Goal: Information Seeking & Learning: Learn about a topic

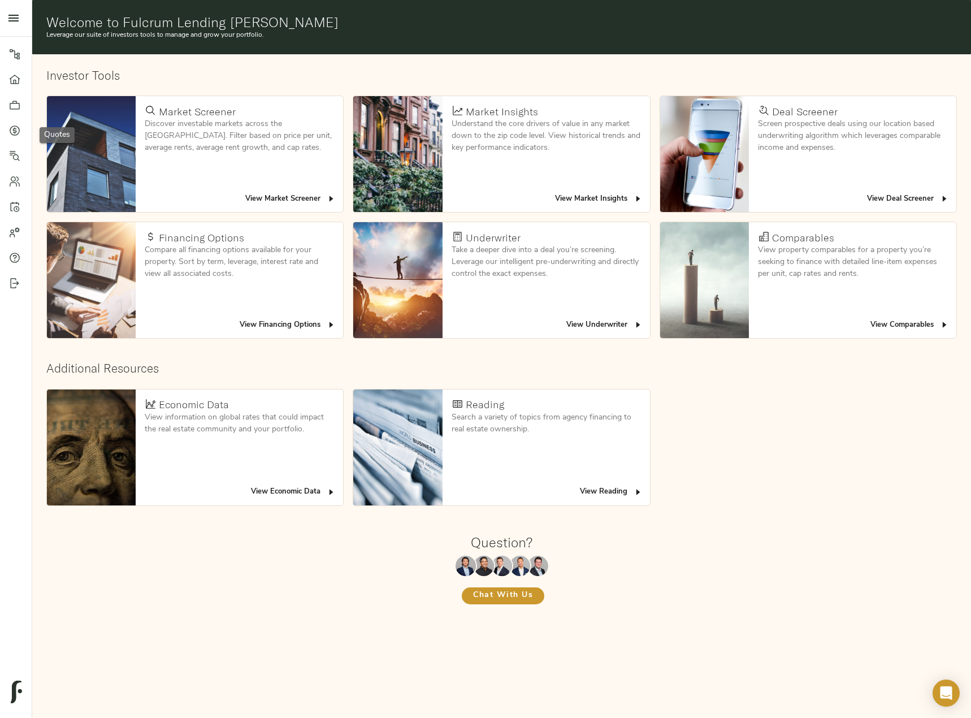
click at [9, 125] on icon at bounding box center [14, 130] width 11 height 11
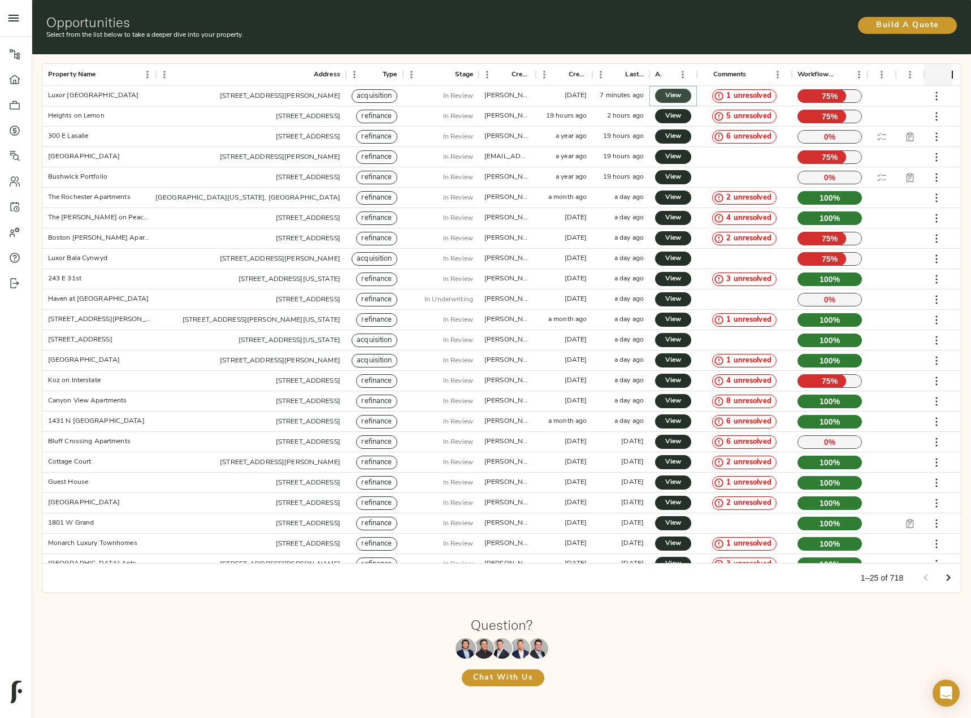
click at [678, 96] on span "View" at bounding box center [673, 96] width 14 height 12
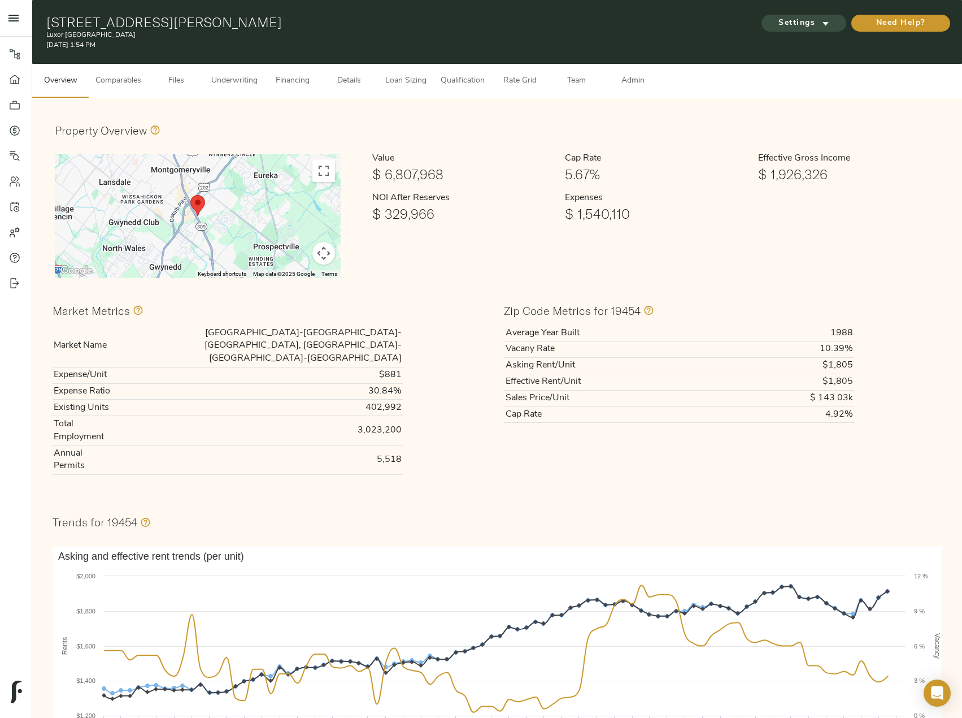
click at [809, 20] on span "Settings" at bounding box center [804, 23] width 62 height 14
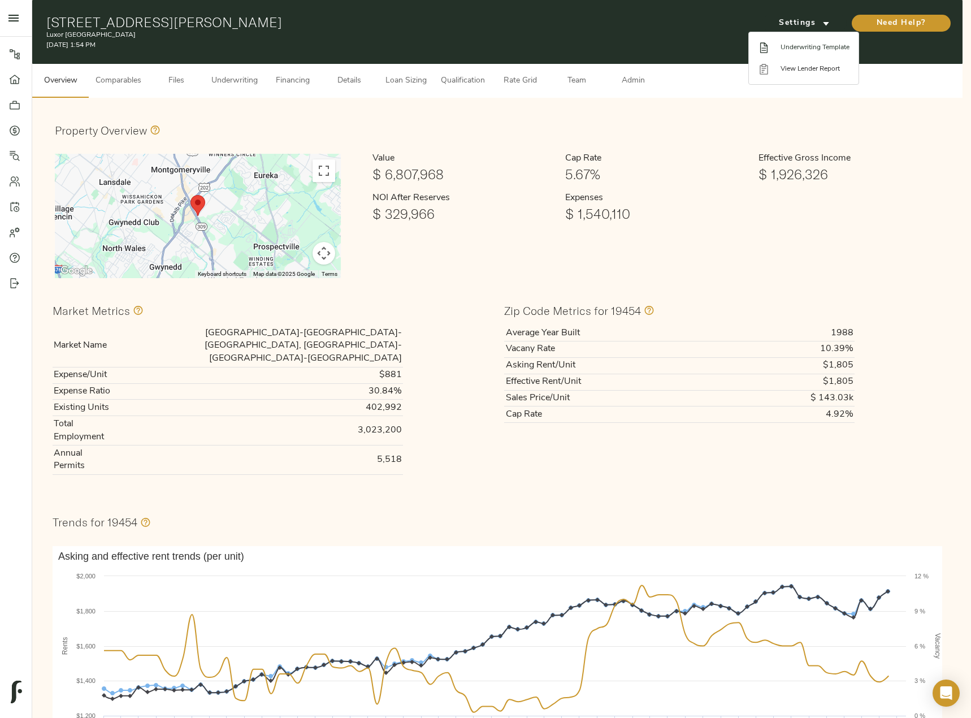
click at [806, 46] on span "Underwriting Template" at bounding box center [814, 47] width 69 height 10
click at [229, 71] on div at bounding box center [485, 359] width 971 height 718
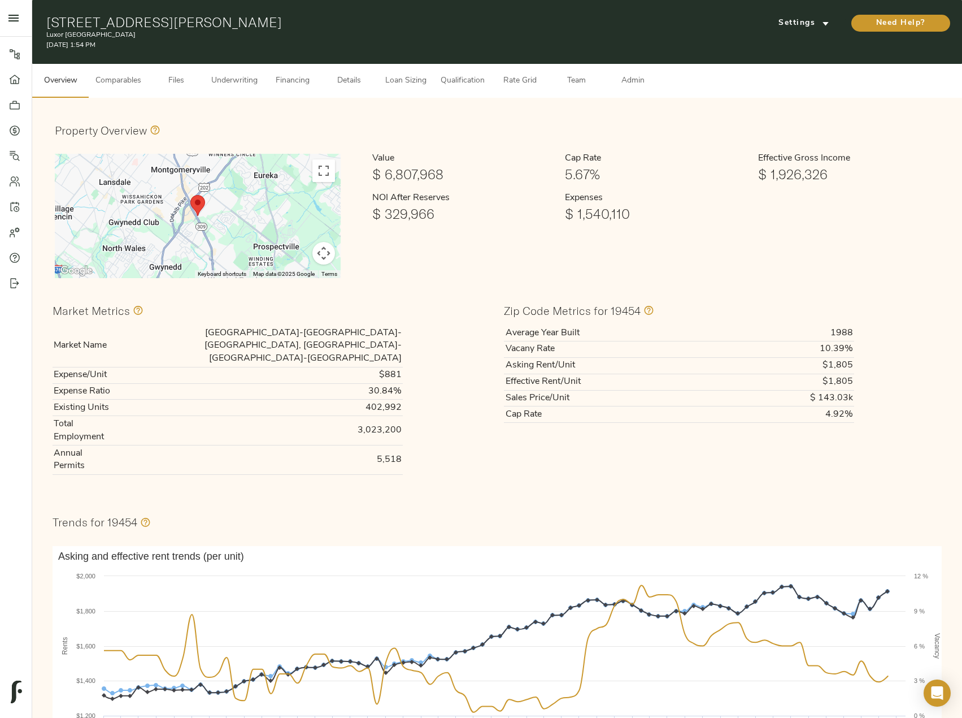
click at [229, 73] on button "Underwriting" at bounding box center [235, 81] width 60 height 34
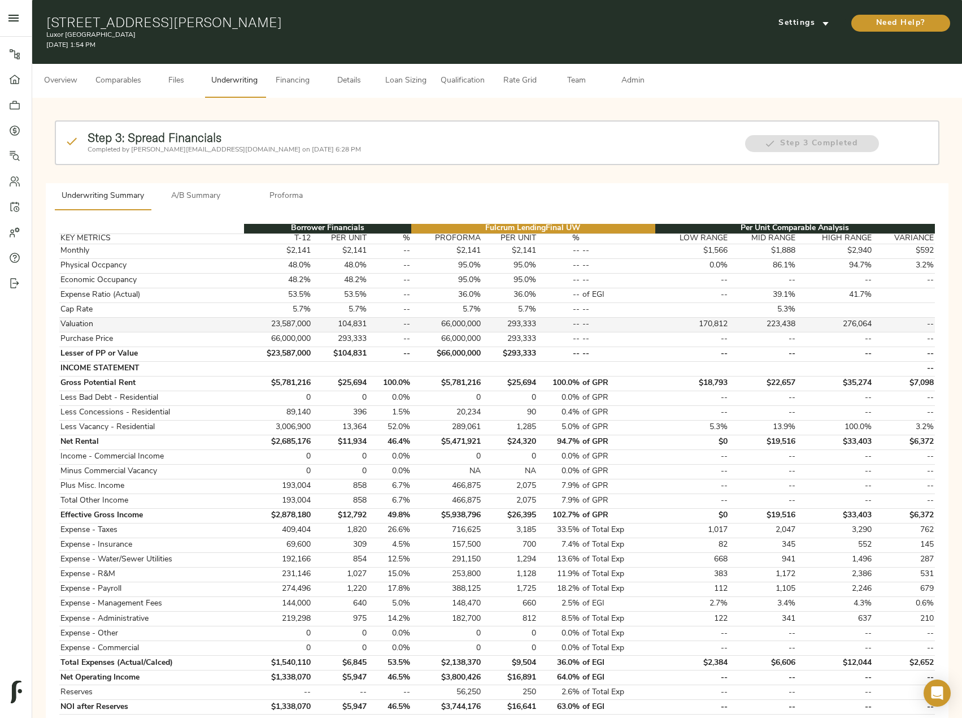
scroll to position [113, 0]
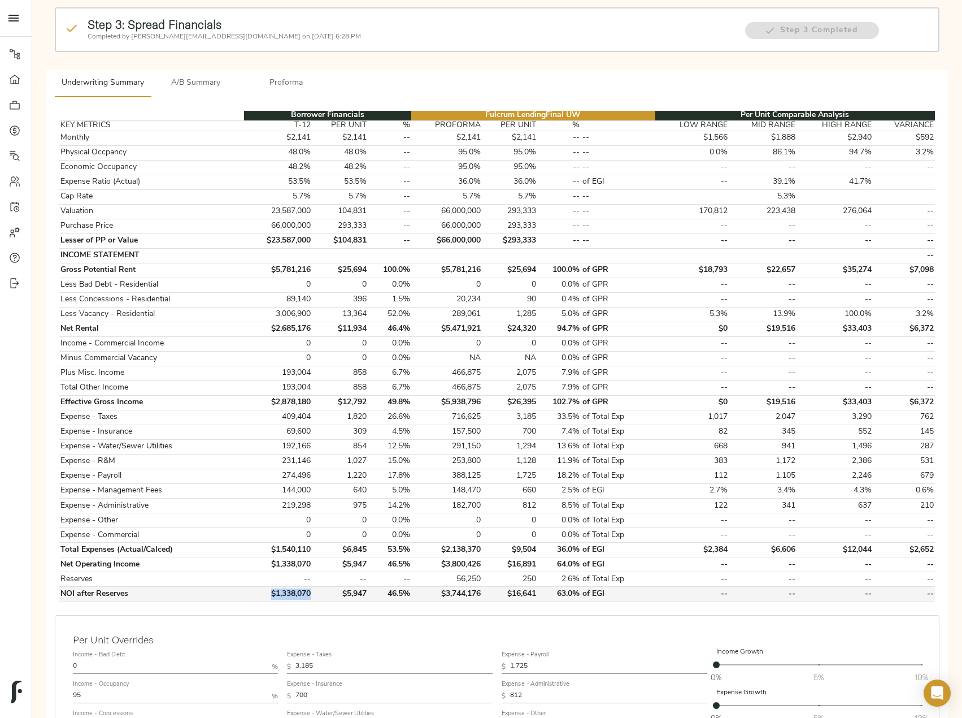
drag, startPoint x: 263, startPoint y: 592, endPoint x: 310, endPoint y: 598, distance: 47.3
click at [310, 598] on td "$1,338,070" at bounding box center [278, 594] width 68 height 15
copy td "$1,338,070"
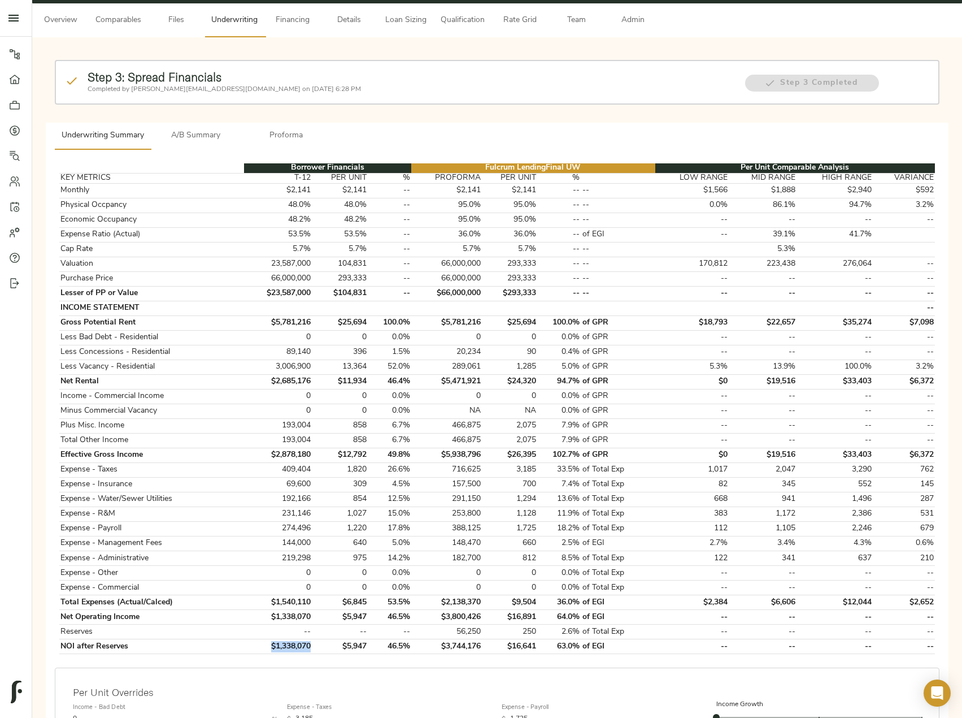
scroll to position [0, 0]
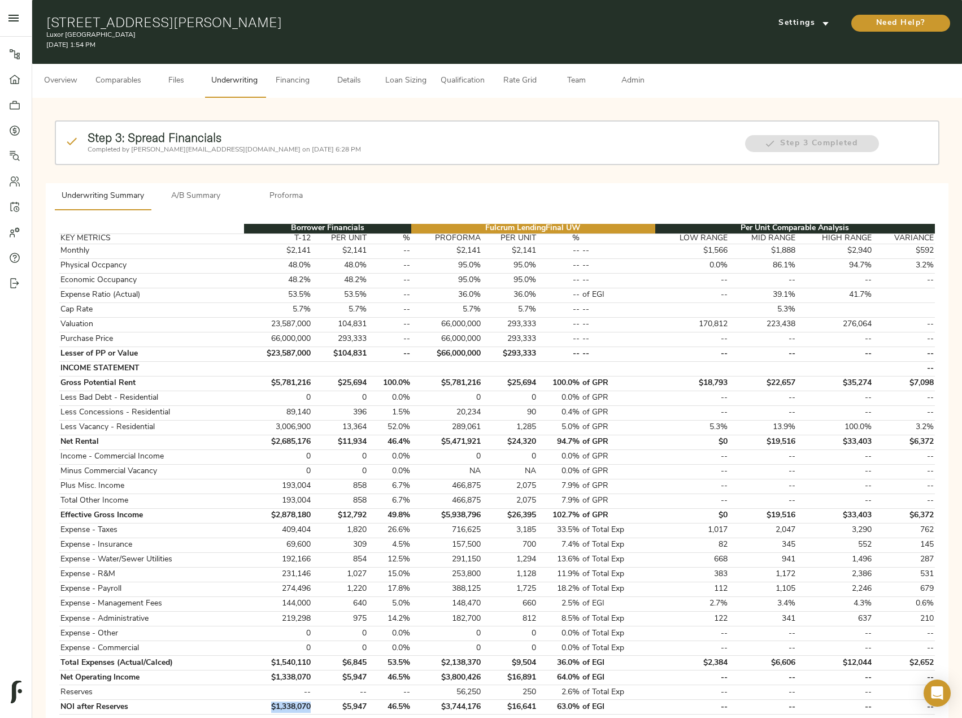
click at [170, 75] on span "Files" at bounding box center [176, 81] width 43 height 14
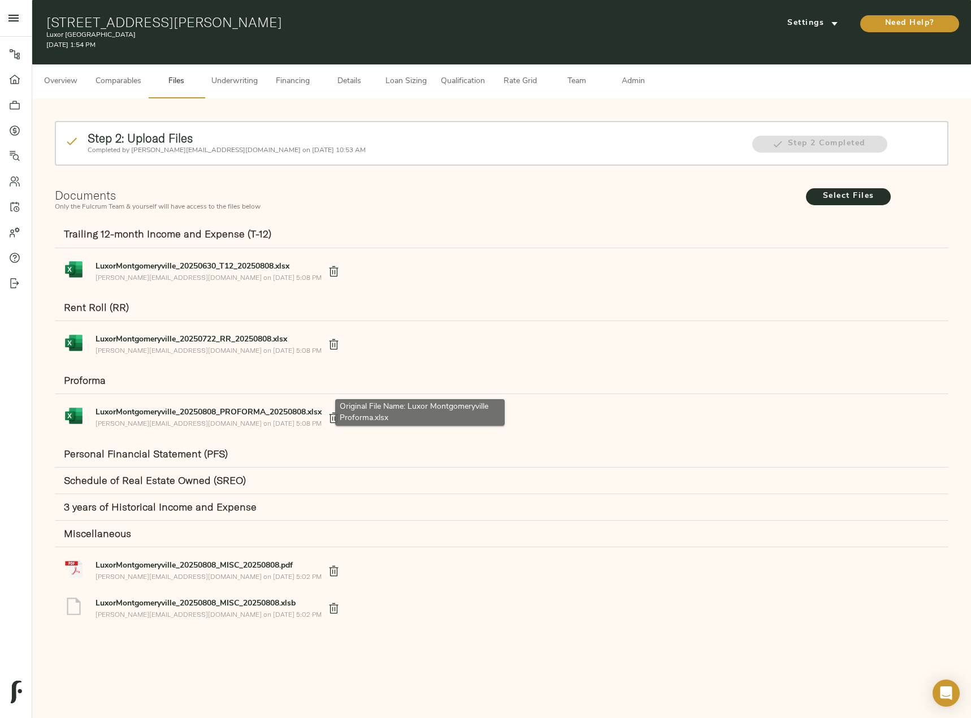
click at [181, 409] on strong "LuxorMontgomeryville_20250808_PROFORMA_20250808.xlsx" at bounding box center [208, 412] width 226 height 8
click at [254, 79] on span "Underwriting" at bounding box center [234, 82] width 46 height 14
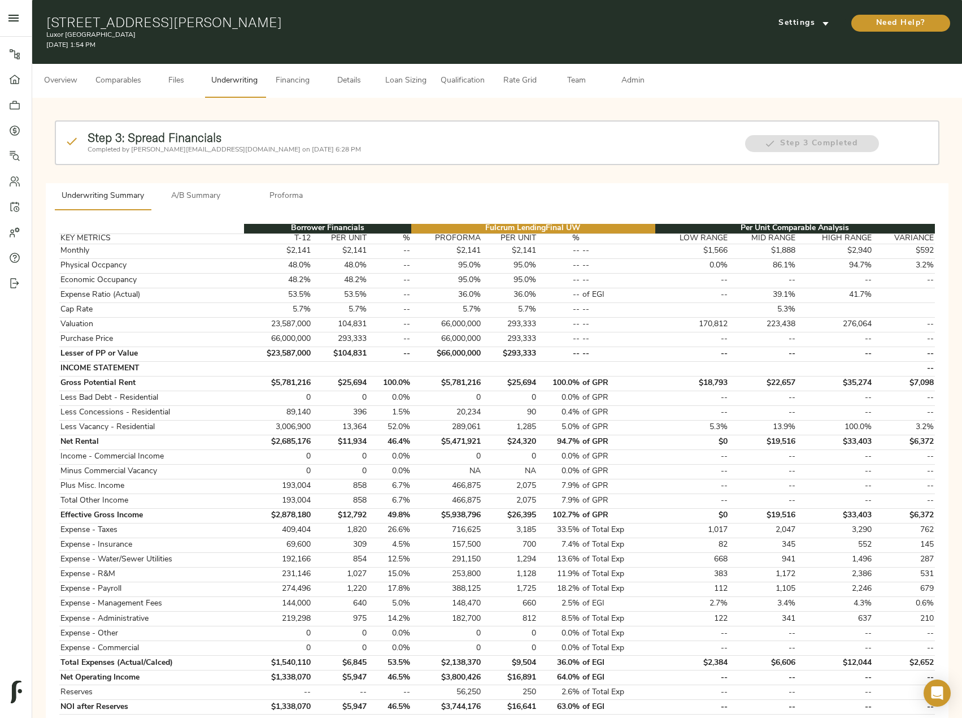
click at [212, 184] on button "A/B Summary" at bounding box center [196, 196] width 90 height 27
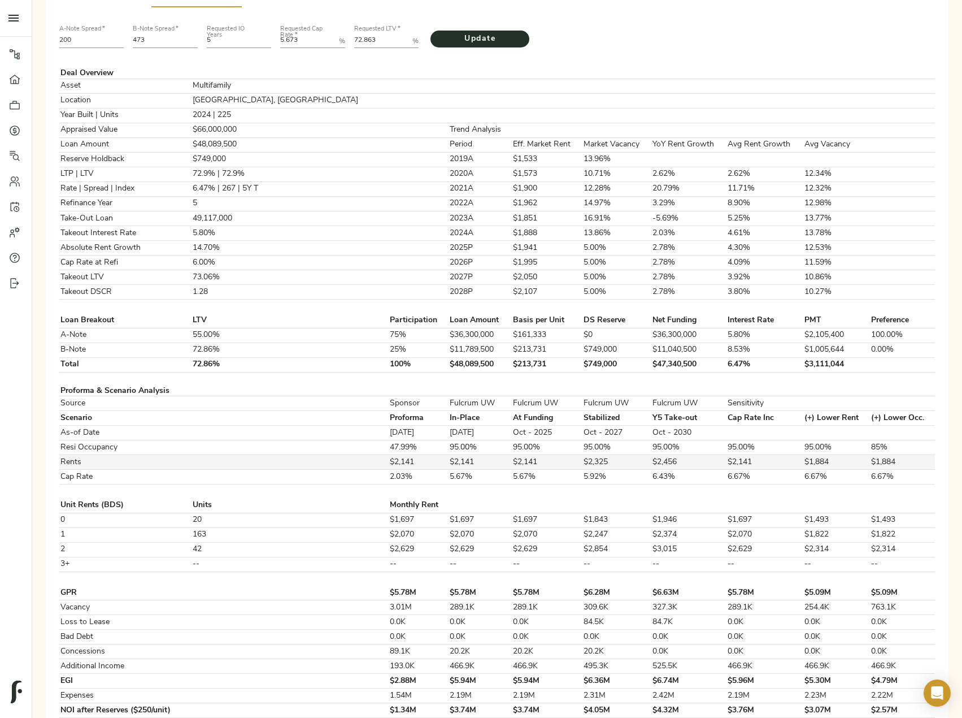
scroll to position [283, 0]
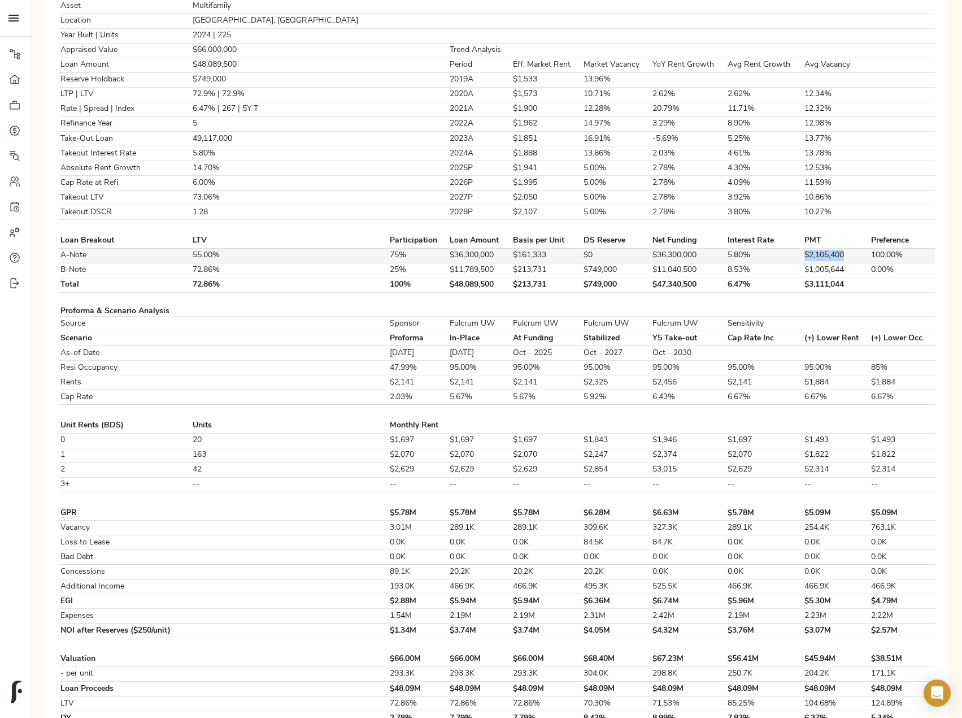
drag, startPoint x: 783, startPoint y: 253, endPoint x: 825, endPoint y: 260, distance: 42.4
click at [825, 260] on td "$2,105,400" at bounding box center [836, 255] width 67 height 15
copy td "$2,105,400"
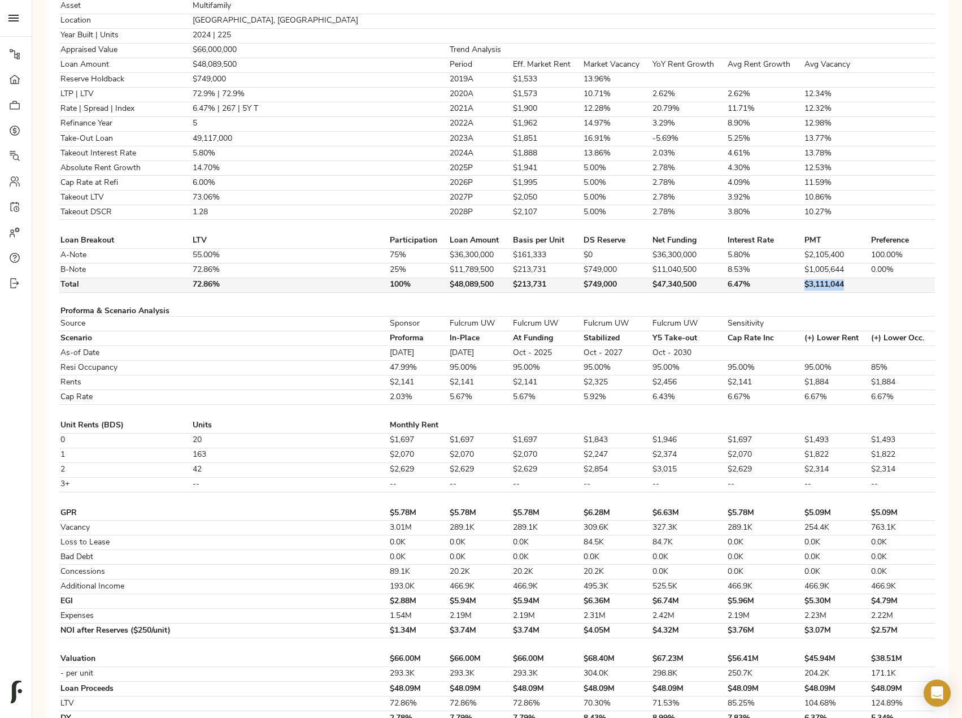
drag, startPoint x: 782, startPoint y: 286, endPoint x: 828, endPoint y: 287, distance: 45.8
click at [828, 287] on td "$3,111,044" at bounding box center [836, 284] width 67 height 15
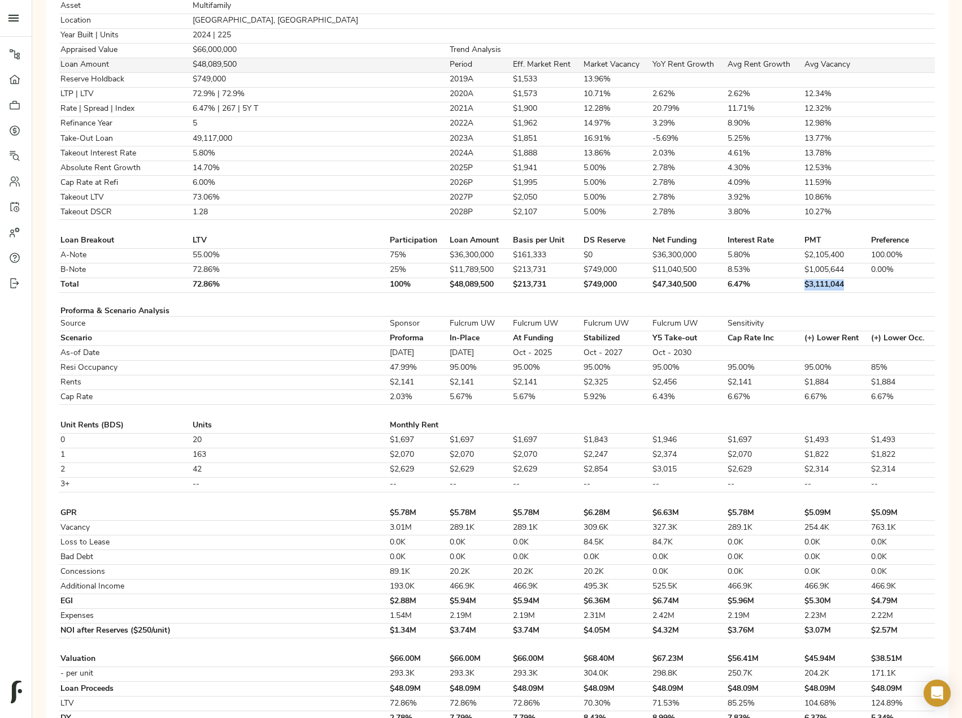
copy td "$3,111,044"
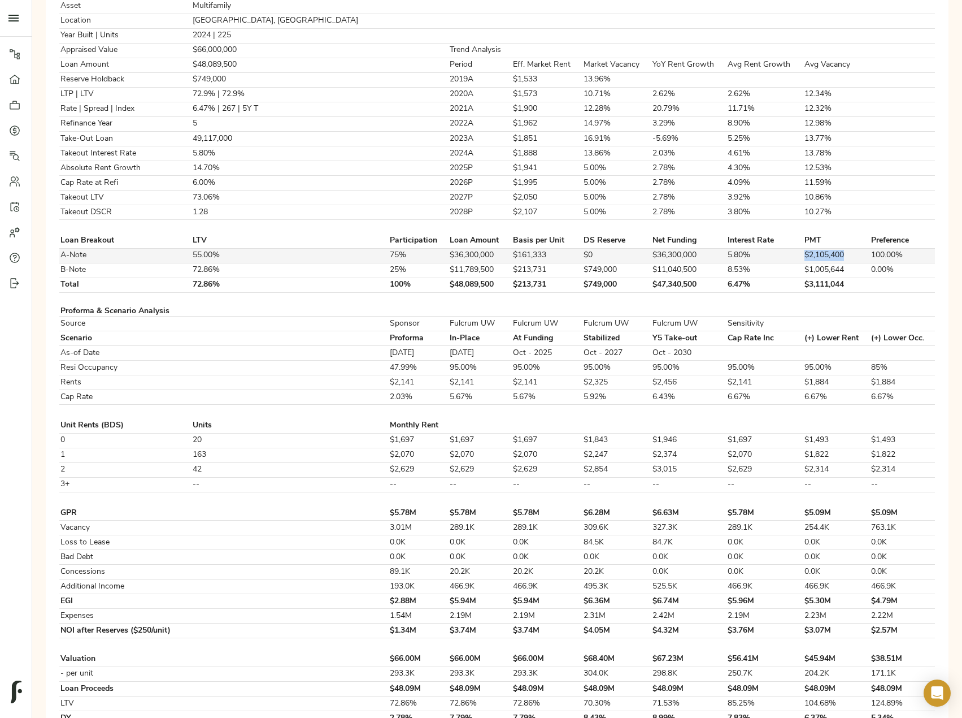
drag, startPoint x: 830, startPoint y: 253, endPoint x: 780, endPoint y: 254, distance: 49.7
click at [780, 254] on tr "A-Note 55.00% 75% $36,300,000 $161,333 $0 $36,300,000 5.80% $2,105,400 100.00%" at bounding box center [497, 255] width 876 height 15
copy tr "$2,105,400"
drag, startPoint x: 816, startPoint y: 272, endPoint x: 777, endPoint y: 265, distance: 39.6
click at [777, 265] on tr "B-Note 72.86% 25% $11,789,500 $213,731 $749,000 $11,040,500 8.53% $1,005,644 0.…" at bounding box center [497, 270] width 876 height 15
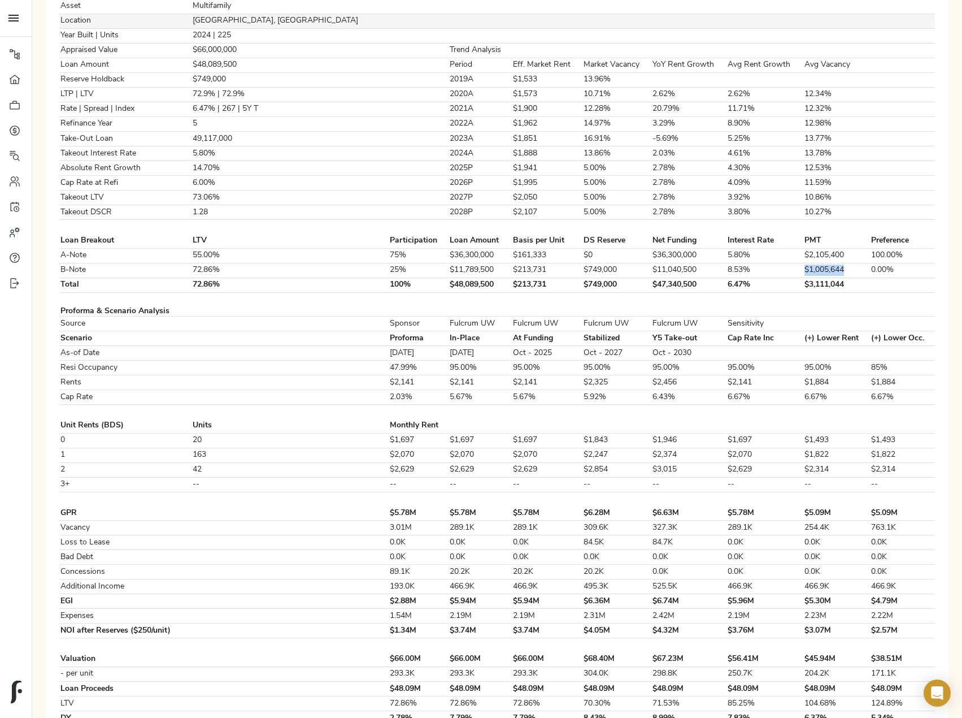
copy tr "$1,005,644"
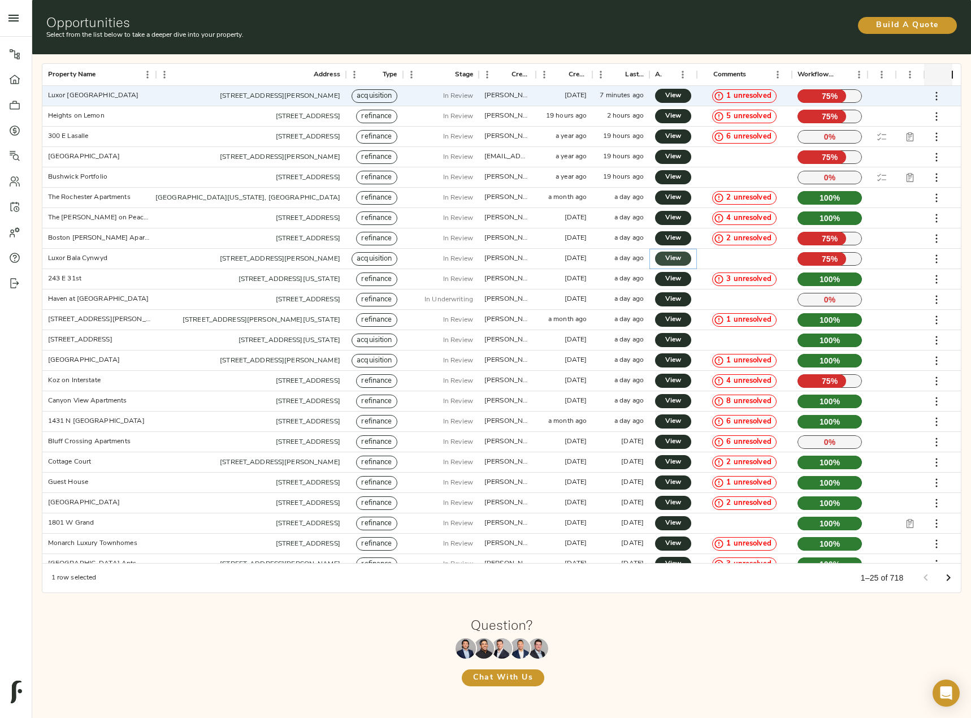
click at [664, 260] on link "View" at bounding box center [673, 258] width 36 height 14
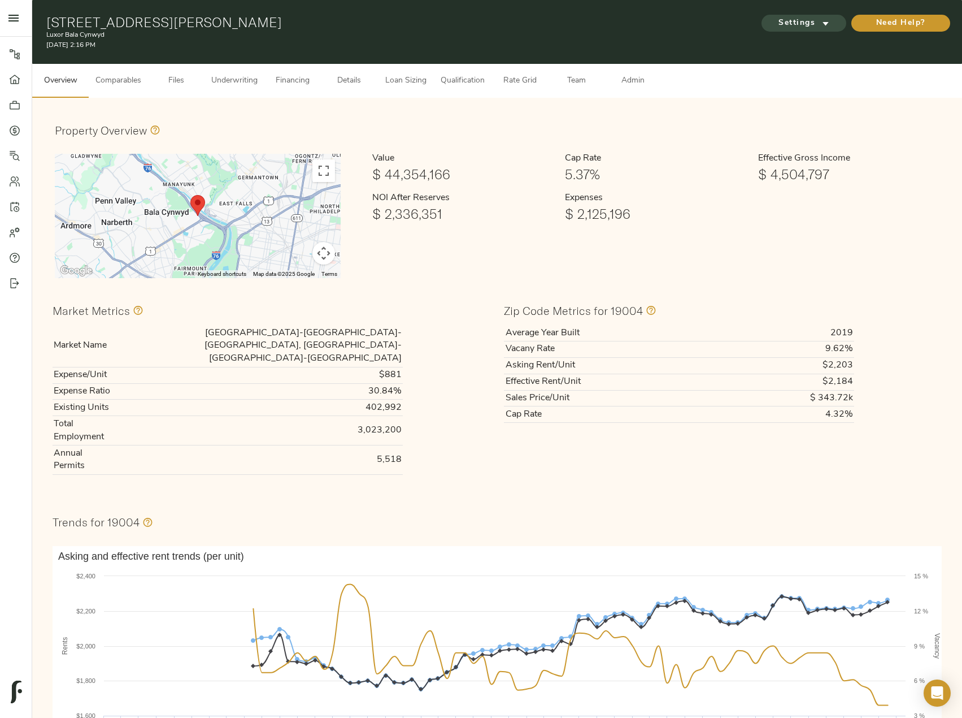
click at [811, 23] on span "Settings" at bounding box center [804, 23] width 62 height 14
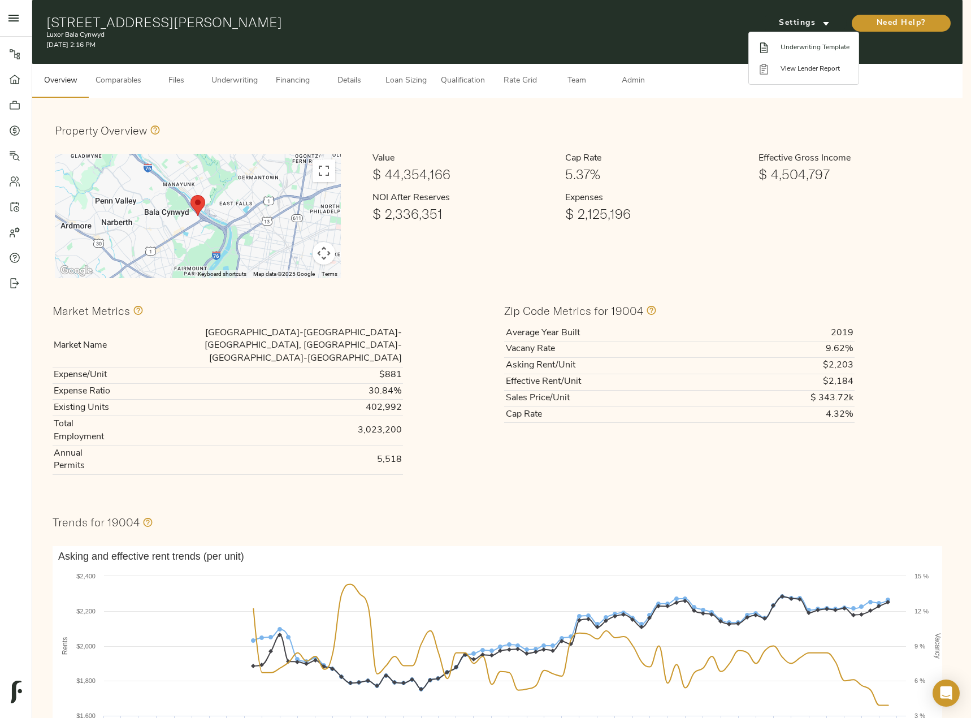
click at [809, 50] on span "Underwriting Template" at bounding box center [814, 47] width 69 height 10
